Goal: Task Accomplishment & Management: Complete application form

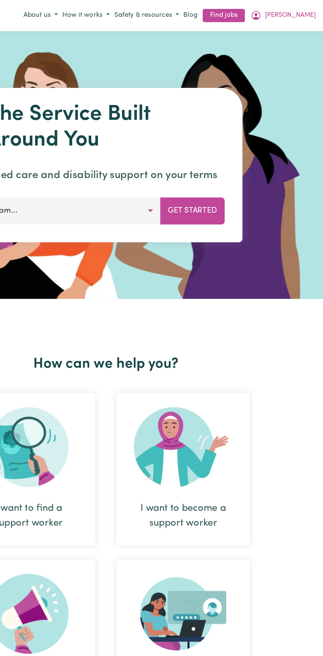
click at [308, 9] on span "[PERSON_NAME]" at bounding box center [298, 11] width 38 height 7
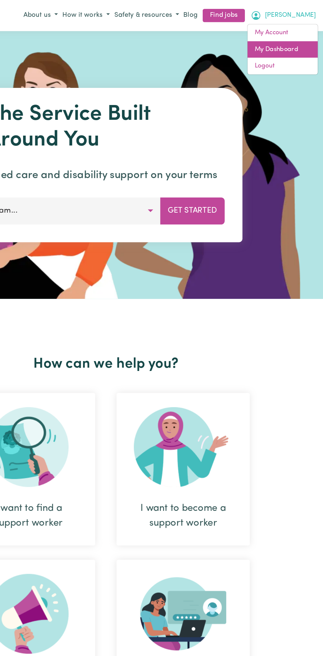
click at [293, 36] on link "My Dashboard" at bounding box center [292, 37] width 52 height 13
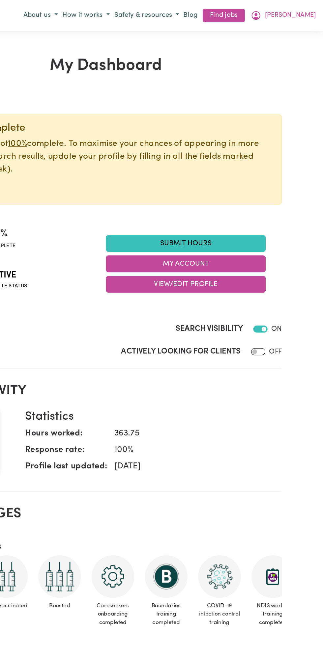
click at [223, 174] on link "Submit Hours" at bounding box center [220, 180] width 119 height 13
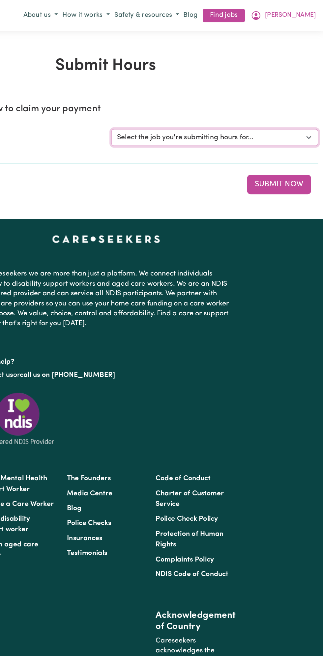
click at [232, 101] on select "Select the job you're submitting hours for... [Vartouhie ([PERSON_NAME]) [PERSO…" at bounding box center [241, 102] width 153 height 13
select select "13810"
click at [165, 96] on select "Select the job you're submitting hours for... [Vartouhie ([PERSON_NAME]) [PERSO…" at bounding box center [241, 102] width 153 height 13
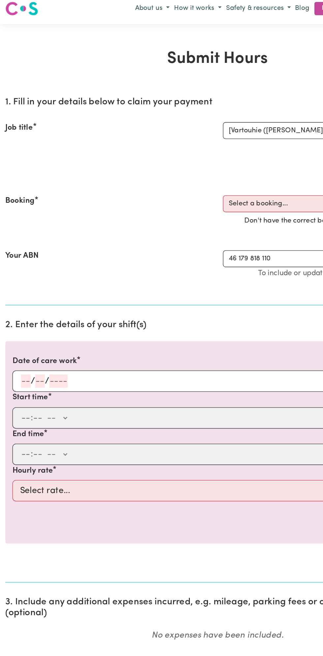
click at [29, 285] on input "number" at bounding box center [29, 288] width 7 height 10
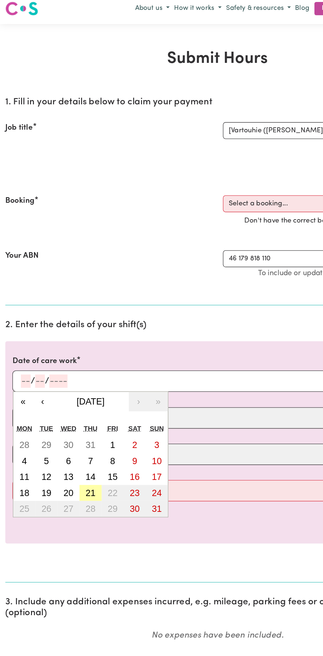
click at [69, 371] on abbr "21" at bounding box center [67, 370] width 7 height 7
type input "[DATE]"
type input "21"
type input "8"
type input "2025"
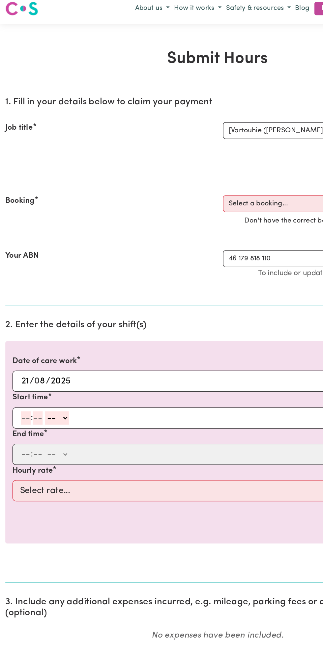
click at [20, 315] on input "number" at bounding box center [18, 315] width 7 height 10
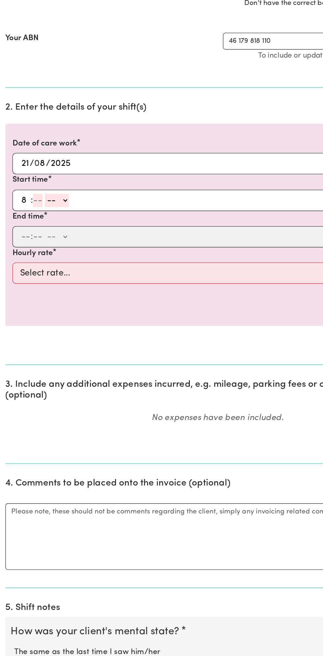
type input "8"
type input "0"
click at [57, 311] on div "8 : 0 0 -- AM PM" at bounding box center [156, 315] width 283 height 10
click at [48, 312] on select "-- AM PM" at bounding box center [41, 315] width 18 height 10
select select "am"
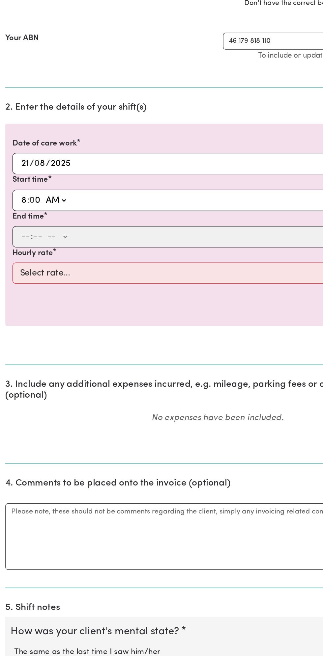
click at [32, 310] on select "-- AM PM" at bounding box center [41, 315] width 18 height 10
type input "08:00"
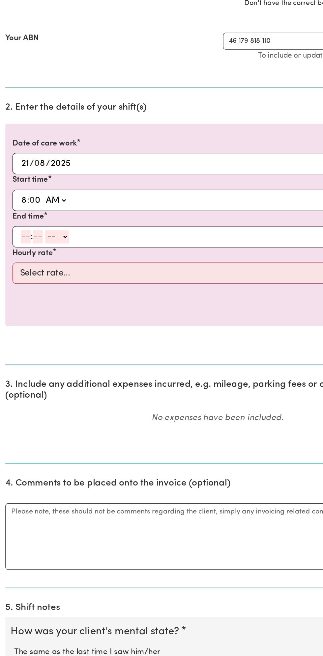
click at [19, 343] on input "number" at bounding box center [18, 342] width 7 height 10
type input "9"
type input "0"
click at [49, 340] on select "-- AM PM" at bounding box center [41, 342] width 18 height 10
select select "am"
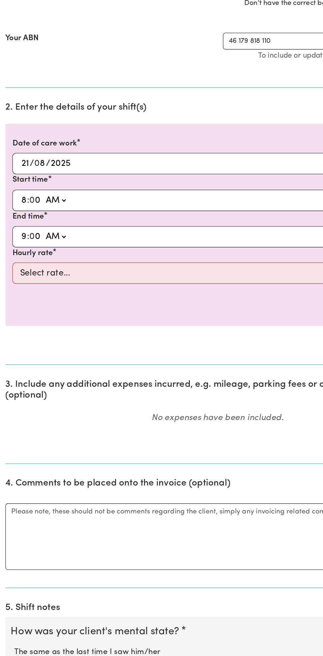
click at [32, 337] on select "-- AM PM" at bounding box center [41, 342] width 18 height 10
type input "09:00"
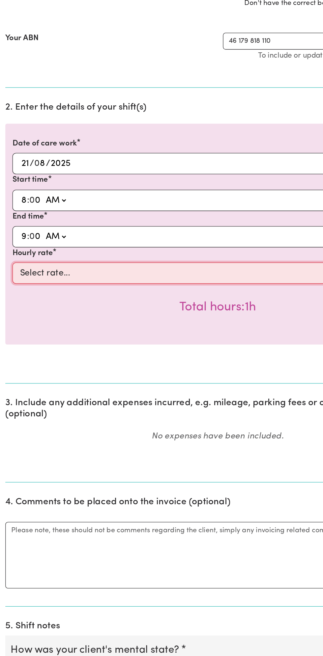
click at [101, 367] on select "Select rate... $49.00 (Weekday) $60.00 ([DATE])" at bounding box center [161, 370] width 304 height 16
select select "49-Weekday"
click at [9, 362] on select "Select rate... $49.00 (Weekday) $60.00 ([DATE])" at bounding box center [161, 370] width 304 height 16
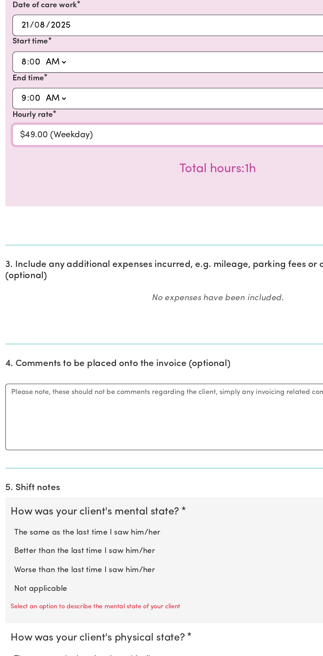
scroll to position [103, 0]
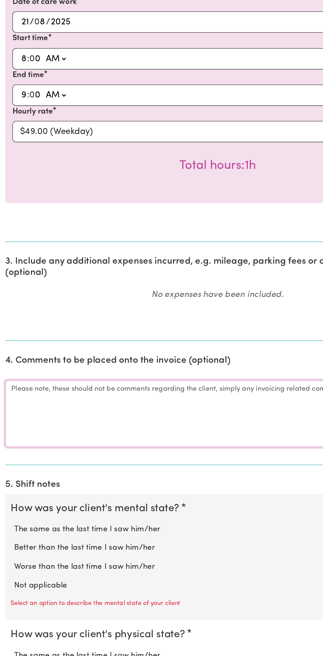
click at [54, 476] on textarea "Comments" at bounding box center [161, 475] width 315 height 49
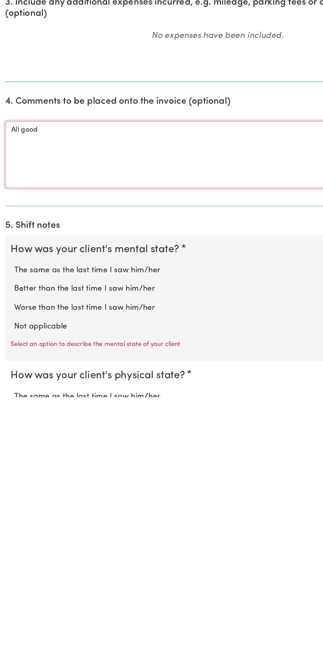
scroll to position [105, 0]
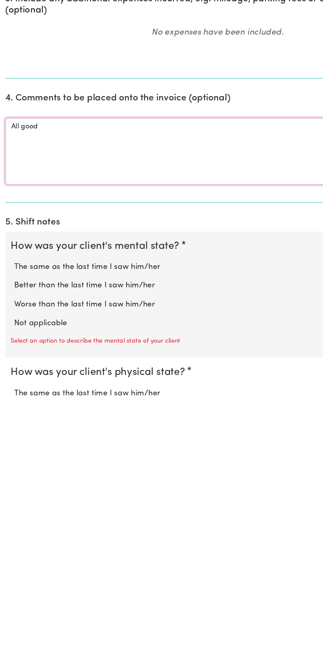
type textarea "All good"
click at [40, 598] on label "Not applicable" at bounding box center [162, 601] width 302 height 9
click at [11, 597] on input "Not applicable" at bounding box center [10, 597] width 0 height 0
radio input "true"
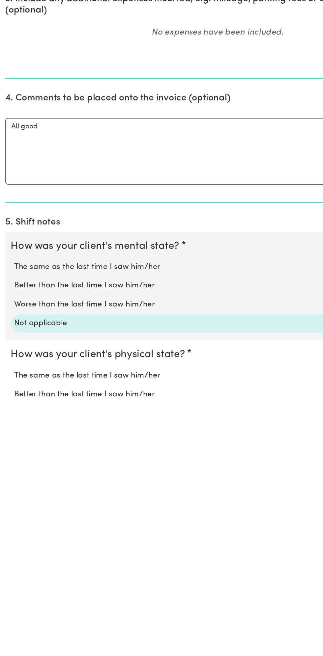
click at [43, 597] on label "Not applicable" at bounding box center [162, 601] width 302 height 9
click at [11, 597] on input "Not applicable" at bounding box center [10, 597] width 0 height 0
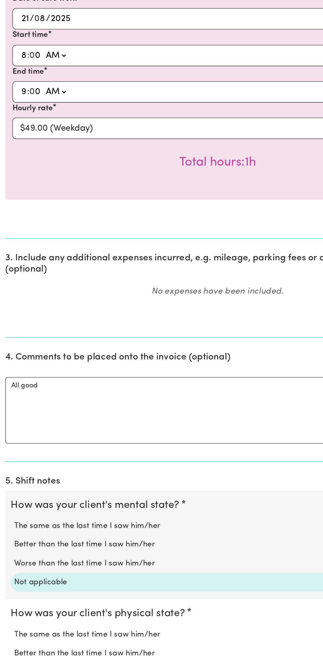
click at [39, 403] on div "Add an expense" at bounding box center [161, 403] width 315 height 10
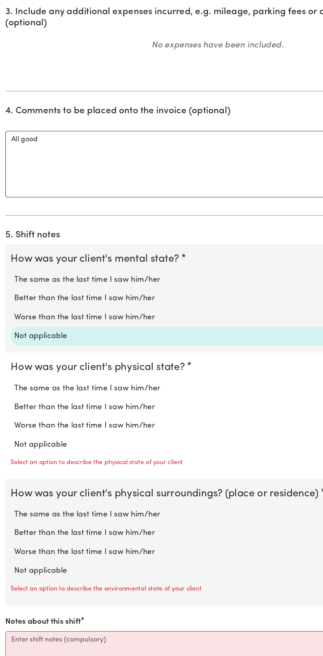
scroll to position [289, 0]
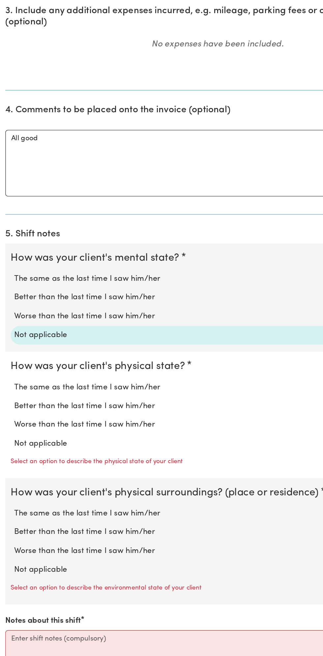
click at [33, 494] on label "Not applicable" at bounding box center [162, 498] width 302 height 9
click at [11, 494] on input "Not applicable" at bounding box center [10, 494] width 0 height 0
radio input "true"
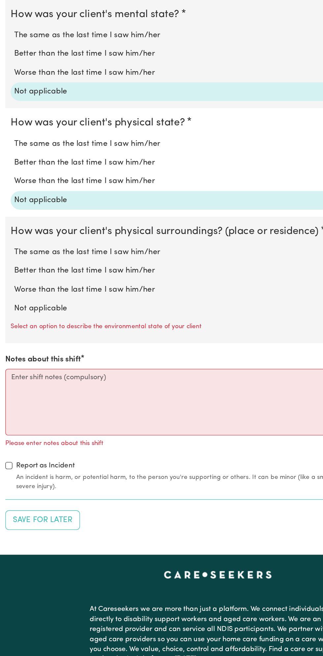
scroll to position [469, 0]
click at [37, 394] on label "Not applicable" at bounding box center [162, 398] width 302 height 9
click at [11, 394] on input "Not applicable" at bounding box center [10, 393] width 0 height 0
radio input "true"
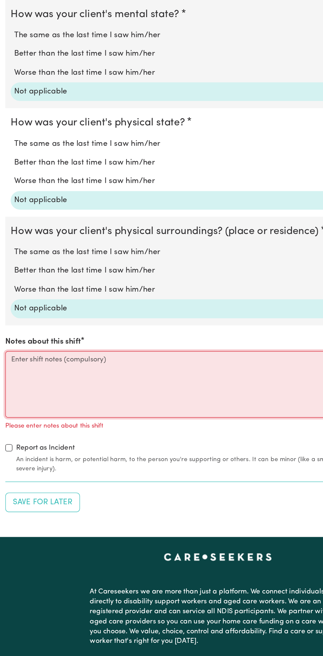
click at [75, 446] on textarea "Notes about this shift" at bounding box center [161, 454] width 315 height 49
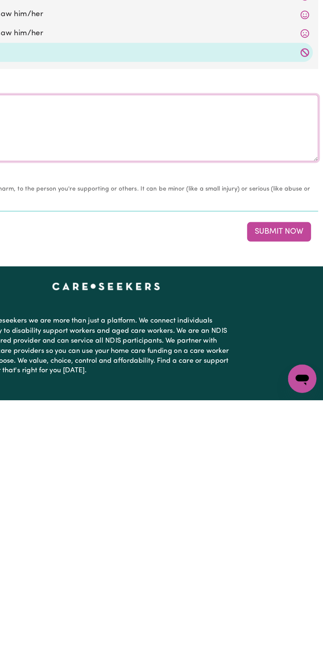
type textarea "Nothing changes all good"
click at [293, 527] on button "Submit Now" at bounding box center [289, 531] width 47 height 14
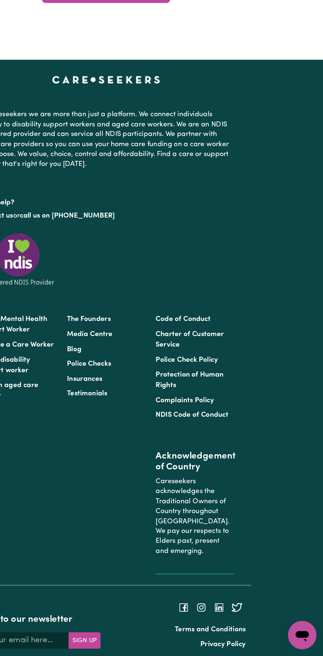
scroll to position [0, 0]
